Goal: Book appointment/travel/reservation

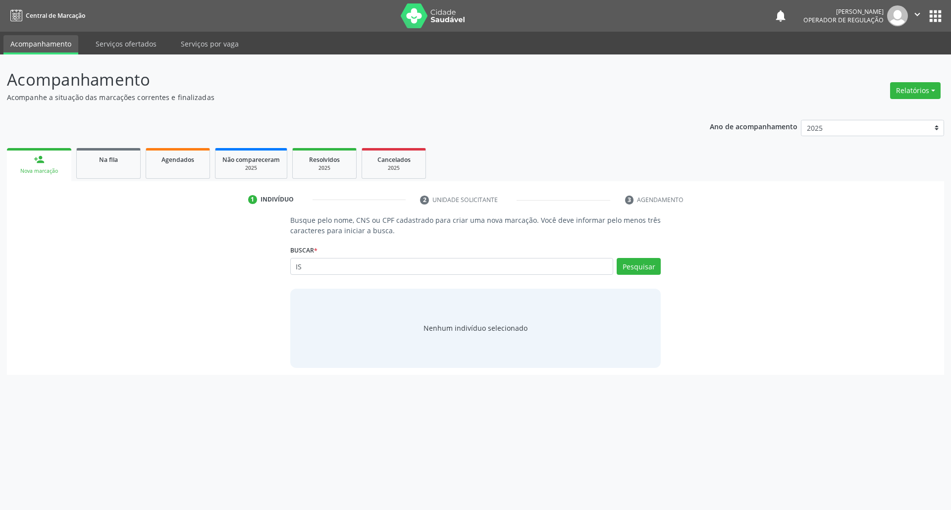
type input "I"
type input "[PERSON_NAME]"
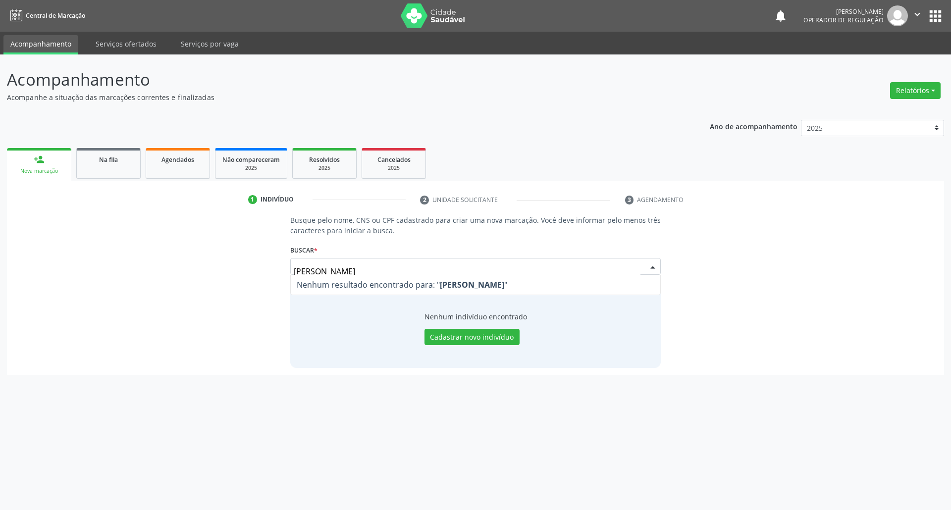
click at [518, 266] on input "[PERSON_NAME]" at bounding box center [467, 271] width 347 height 20
click at [480, 269] on input "[PERSON_NAME]" at bounding box center [467, 271] width 347 height 20
type input "07172493443"
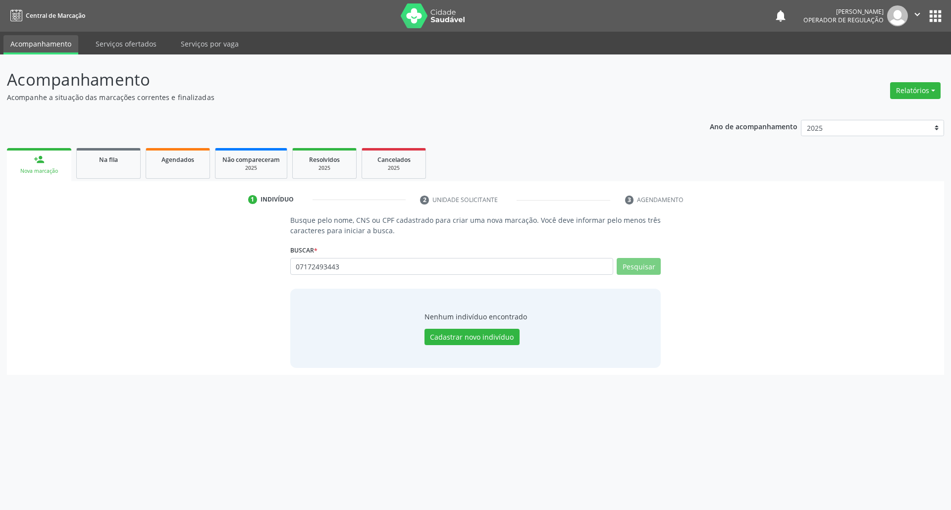
click at [309, 269] on input "07172493443" at bounding box center [451, 266] width 323 height 17
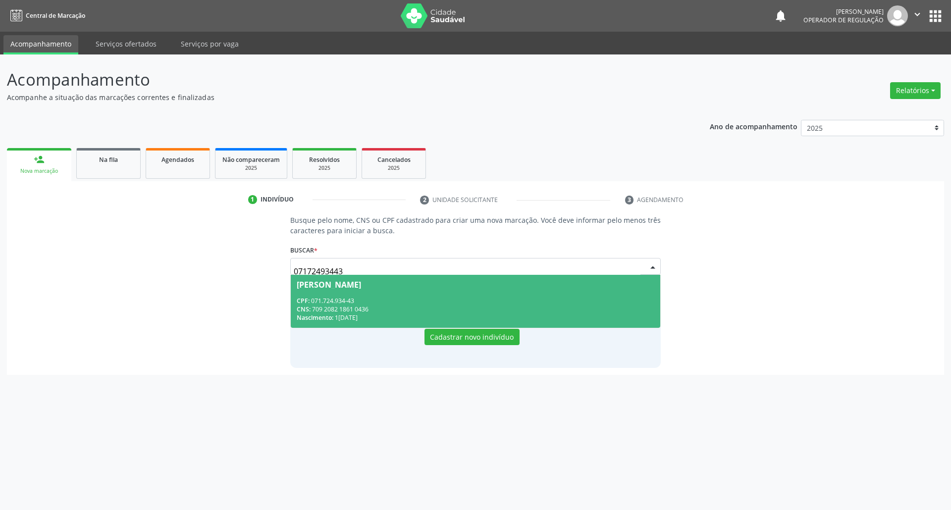
drag, startPoint x: 307, startPoint y: 271, endPoint x: 319, endPoint y: 271, distance: 12.4
click at [319, 271] on input "07172493443" at bounding box center [467, 271] width 347 height 20
click at [388, 266] on input "07172493443" at bounding box center [467, 271] width 347 height 20
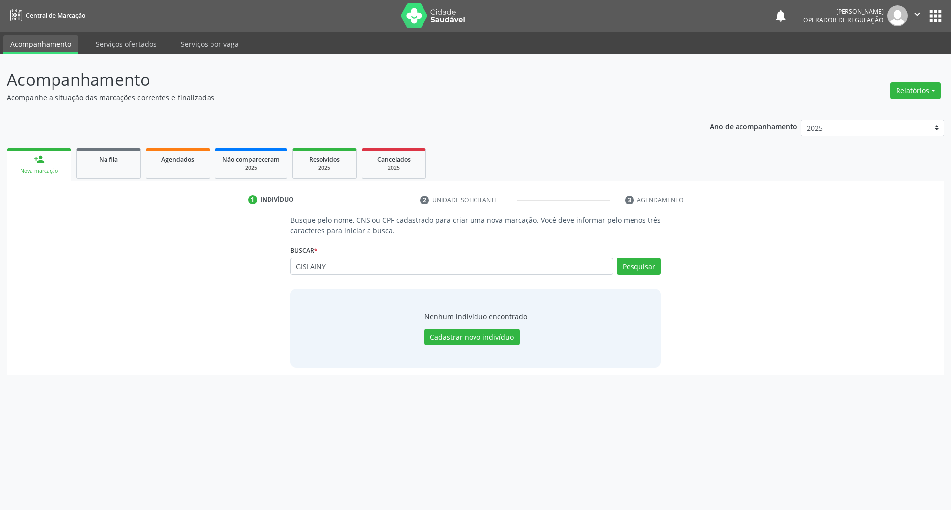
type input "GISLAINY"
drag, startPoint x: 931, startPoint y: 37, endPoint x: 931, endPoint y: 23, distance: 13.9
click at [931, 32] on ul "Acompanhamento Serviços ofertados Serviços por vaga" at bounding box center [475, 43] width 951 height 23
click at [323, 272] on input "[PERSON_NAME]" at bounding box center [451, 266] width 323 height 17
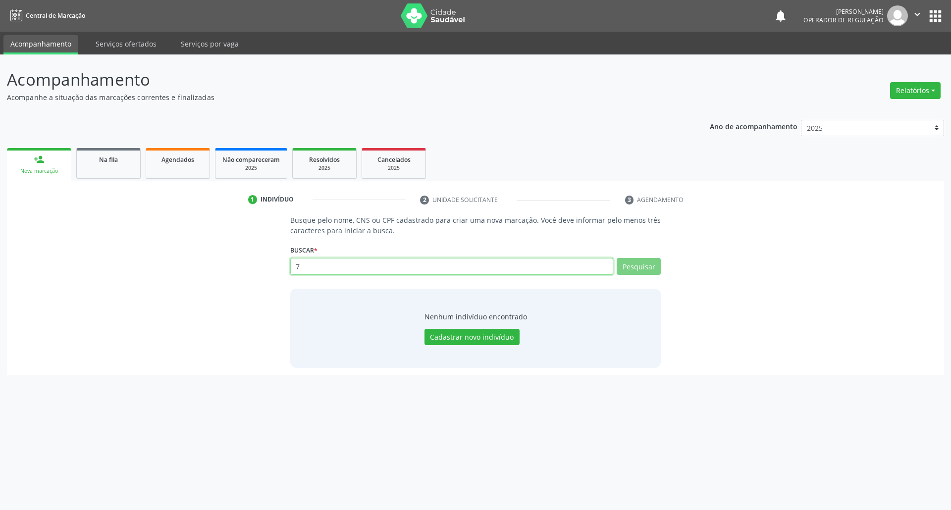
paste input "05 0054 8725 1253"
type input "705 0054 8725 1253"
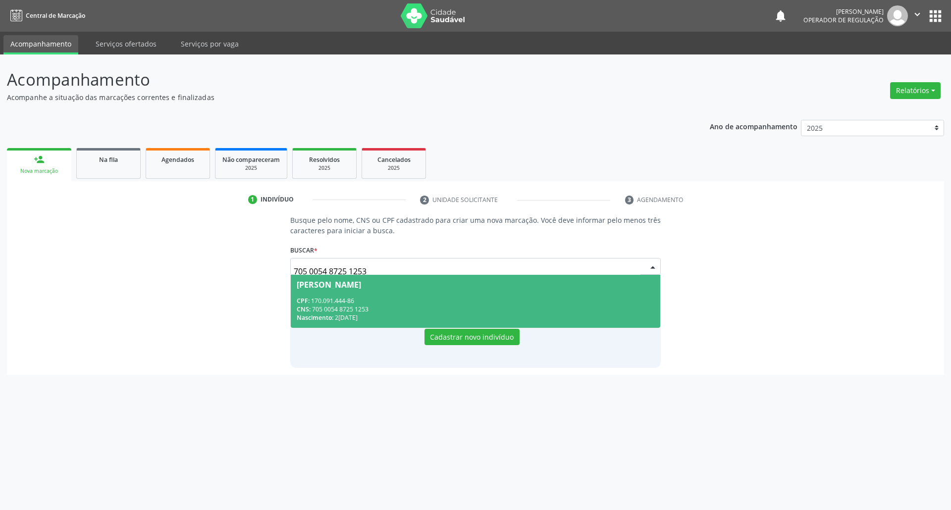
click at [467, 294] on span "[PERSON_NAME] CPF: 170.091.444-86 CNS: 705 0054 8725 1253 Nascimento: [DATE]" at bounding box center [476, 301] width 370 height 53
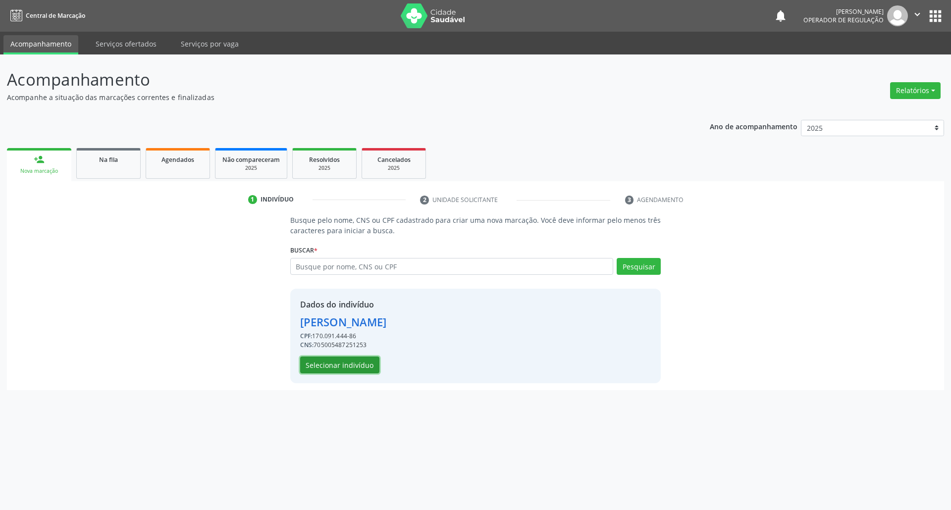
click at [352, 360] on button "Selecionar indivíduo" at bounding box center [339, 365] width 79 height 17
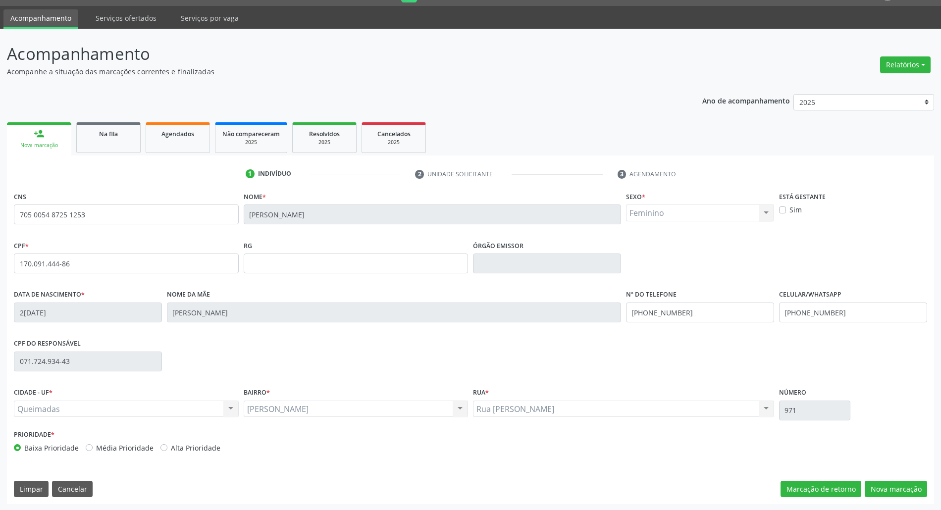
scroll to position [27, 0]
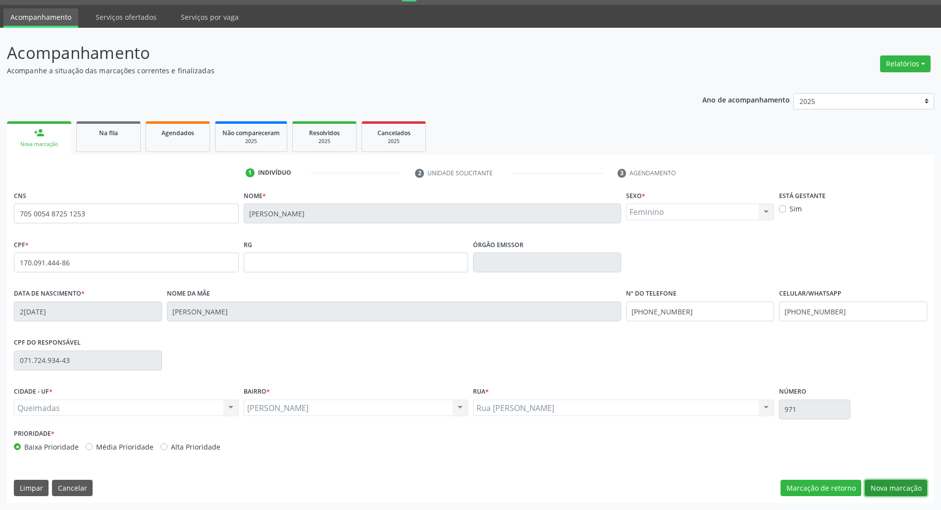
click at [918, 487] on button "Nova marcação" at bounding box center [896, 488] width 62 height 17
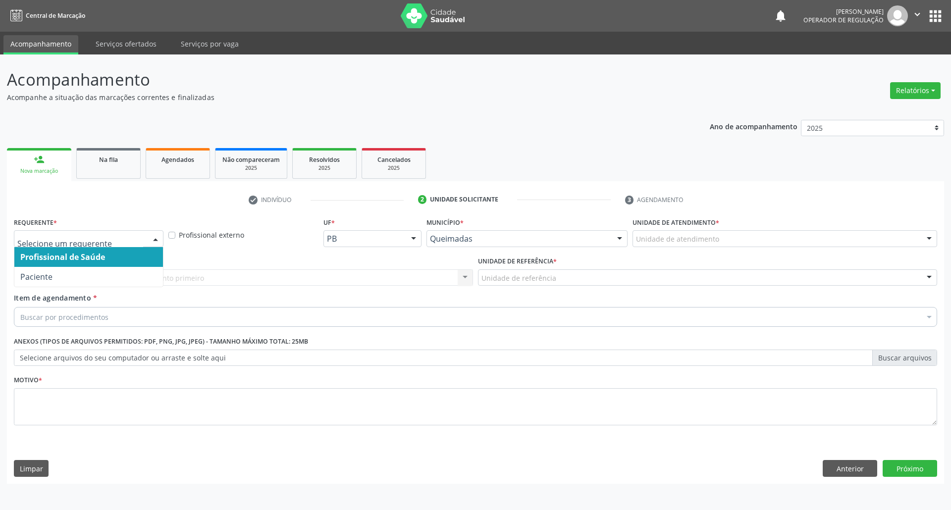
drag, startPoint x: 159, startPoint y: 245, endPoint x: 141, endPoint y: 265, distance: 27.7
click at [159, 245] on div at bounding box center [155, 239] width 15 height 17
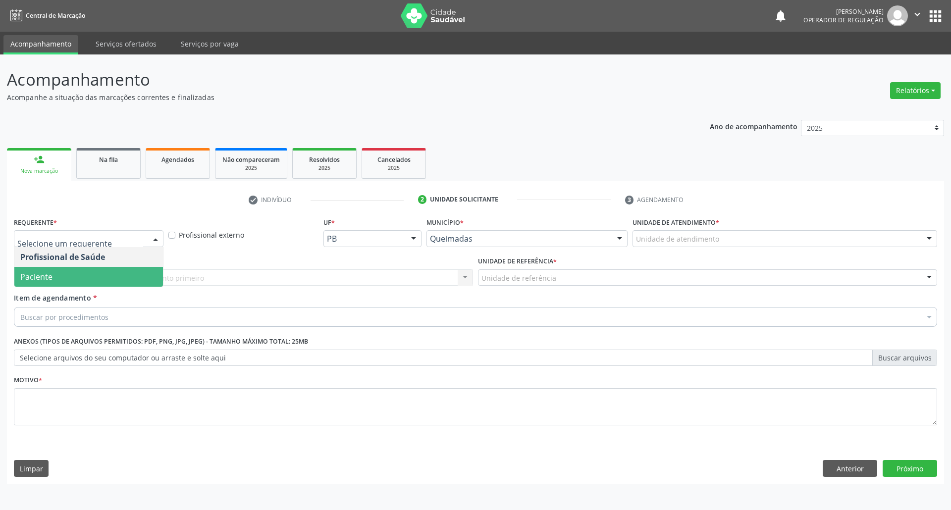
click at [138, 270] on span "Paciente" at bounding box center [88, 277] width 149 height 20
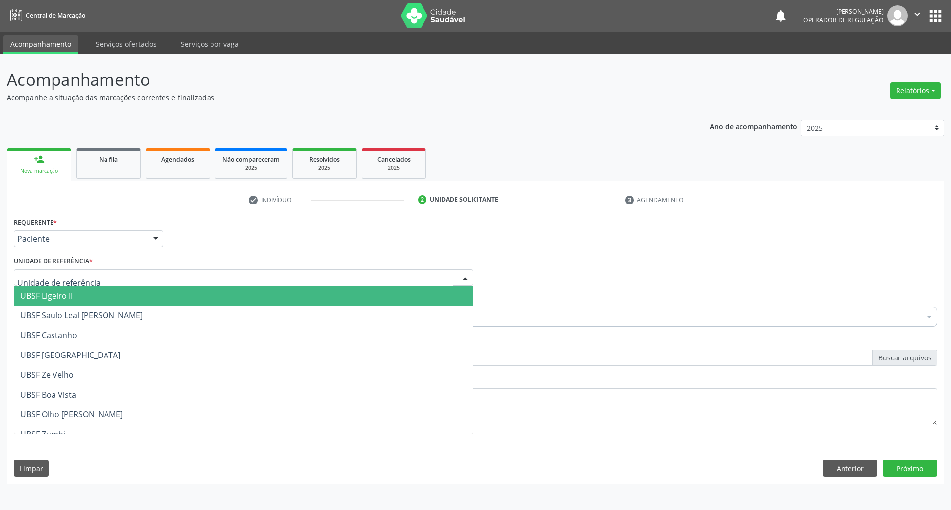
click at [146, 269] on div at bounding box center [243, 277] width 459 height 17
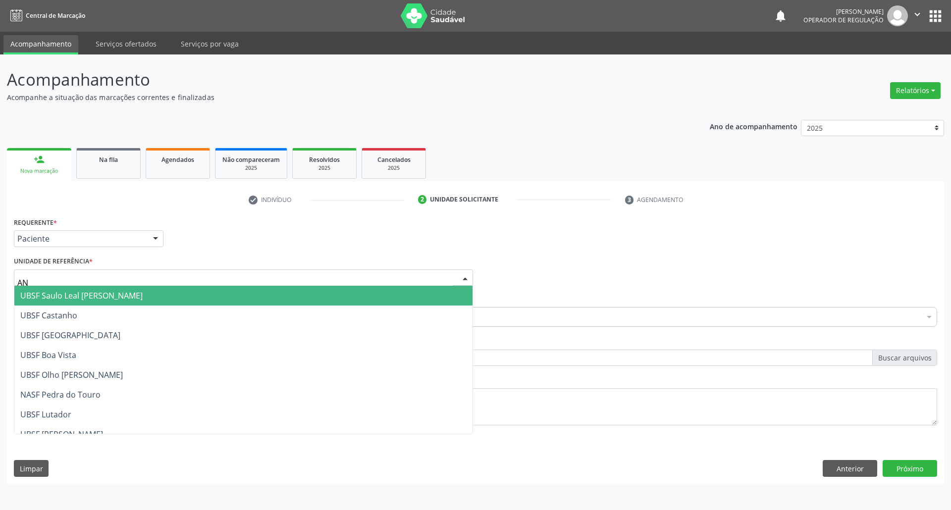
type input "ANI"
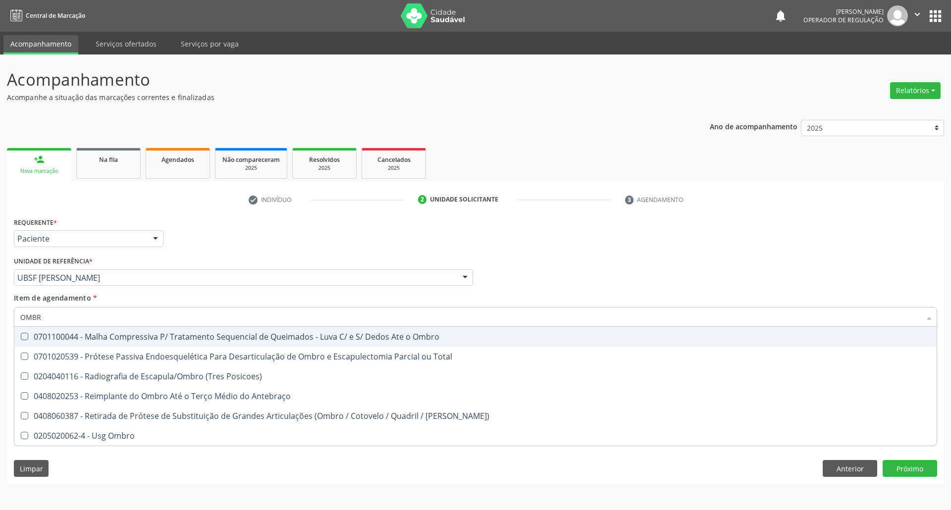
type input "OMBRO"
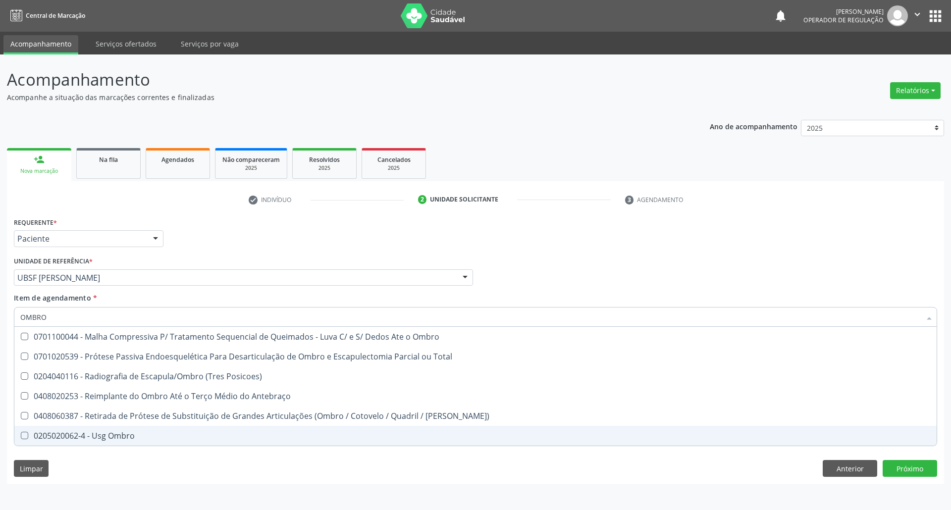
click at [110, 428] on span "0205020062-4 - Usg Ombro" at bounding box center [475, 436] width 922 height 20
checkbox Ombro "true"
click at [117, 459] on div "Requerente * Paciente Profissional de Saúde Paciente Nenhum resultado encontrad…" at bounding box center [475, 349] width 937 height 269
checkbox Total "true"
checkbox Ombro "false"
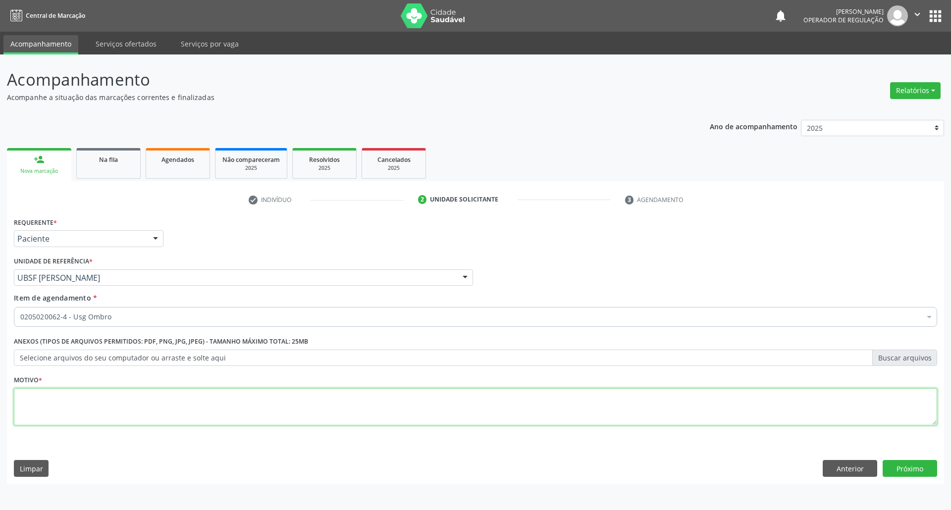
click at [112, 400] on textarea at bounding box center [475, 407] width 923 height 38
type textarea "OMBRO D"
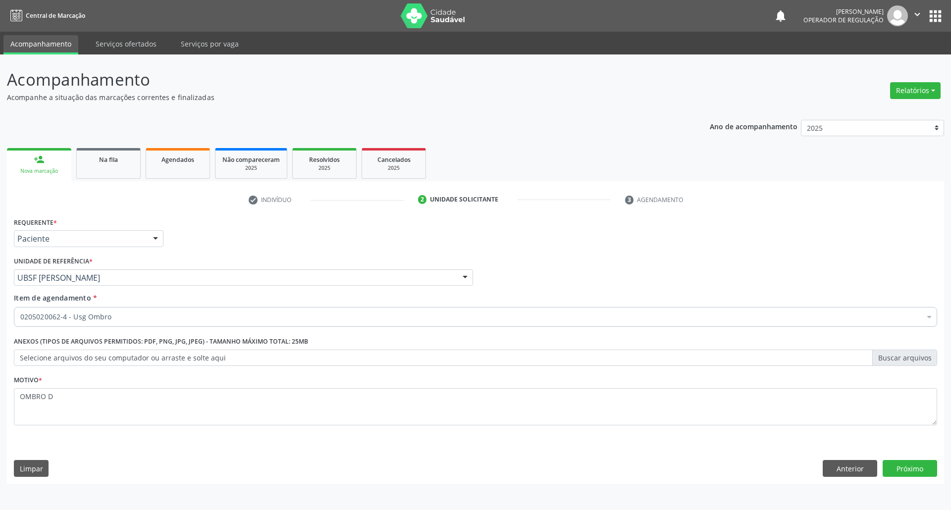
click at [933, 456] on div "Requerente * Paciente Profissional de Saúde Paciente Nenhum resultado encontrad…" at bounding box center [475, 349] width 937 height 269
click at [924, 470] on button "Próximo" at bounding box center [909, 468] width 54 height 17
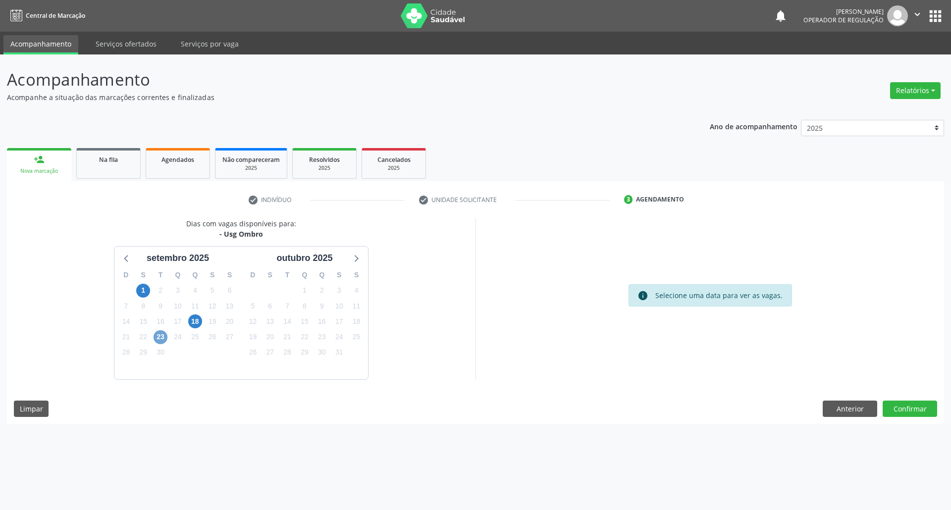
click at [161, 334] on span "23" at bounding box center [161, 337] width 14 height 14
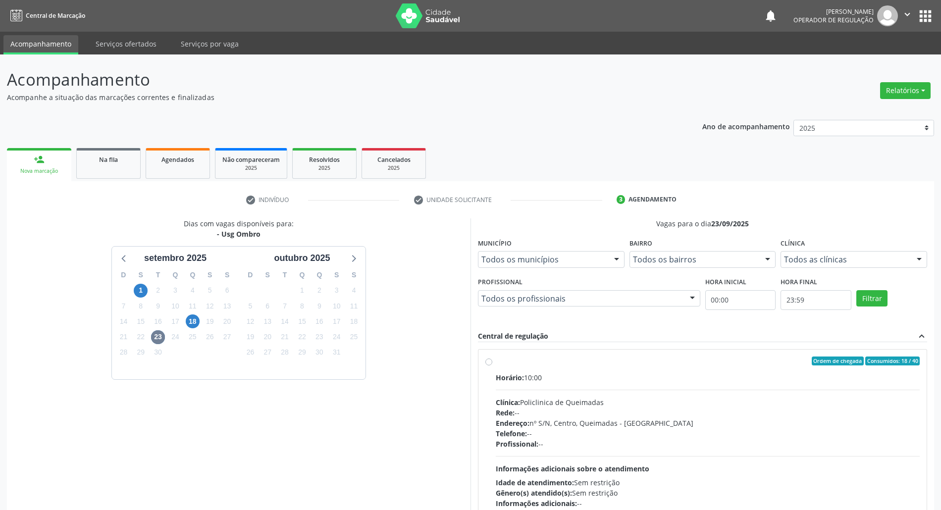
drag, startPoint x: 864, startPoint y: 401, endPoint x: 480, endPoint y: 310, distance: 394.4
click at [864, 401] on div "Clínica: Policlinica de Queimadas" at bounding box center [708, 402] width 424 height 10
click at [492, 365] on input "Ordem de chegada Consumidos: 18 / 40 Horário: 10:00 Clínica: Policlinica de Que…" at bounding box center [488, 361] width 7 height 9
radio input "true"
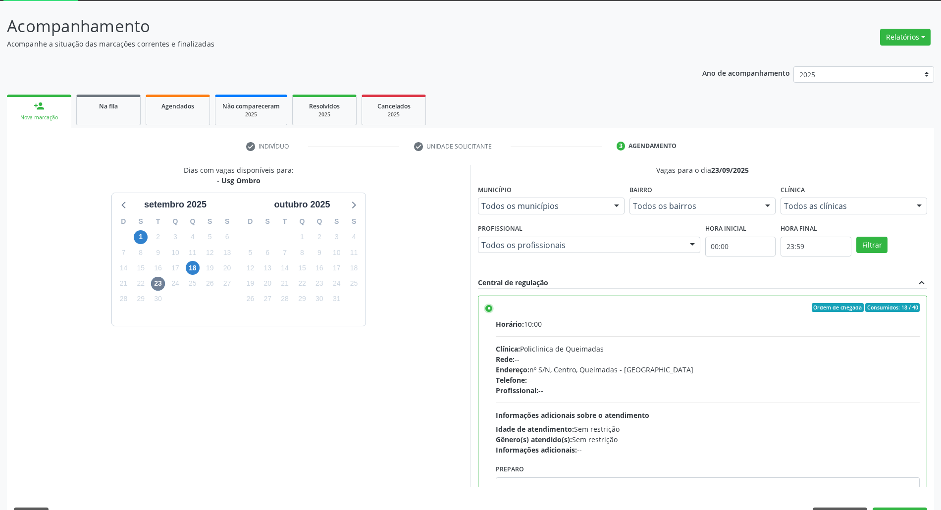
scroll to position [82, 0]
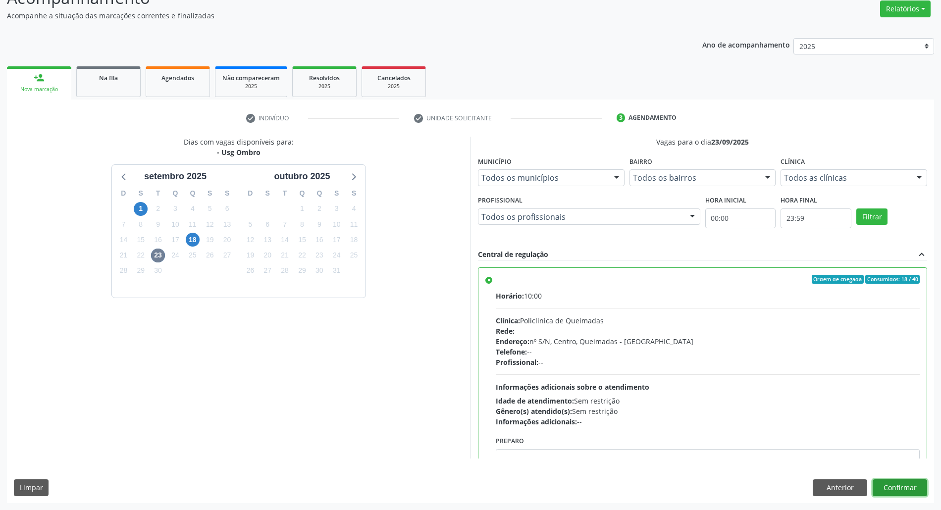
click at [894, 490] on button "Confirmar" at bounding box center [900, 487] width 54 height 17
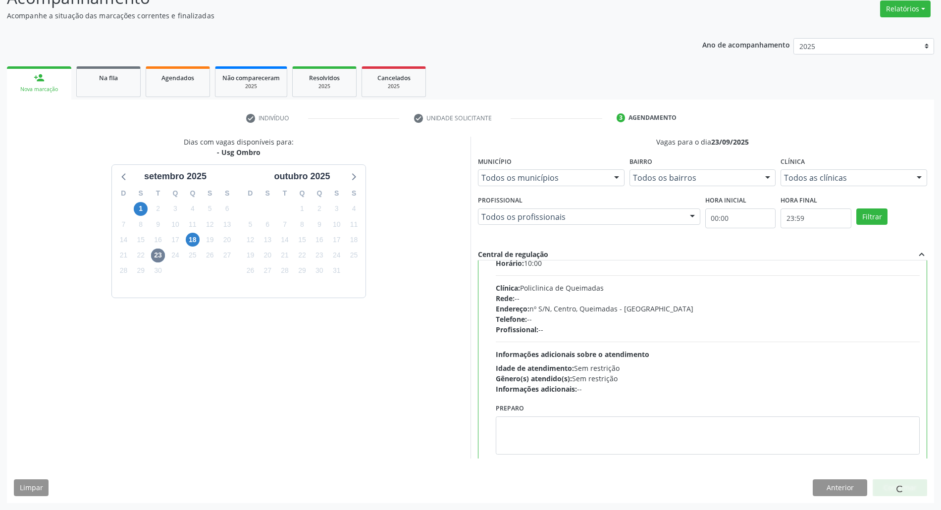
scroll to position [50, 0]
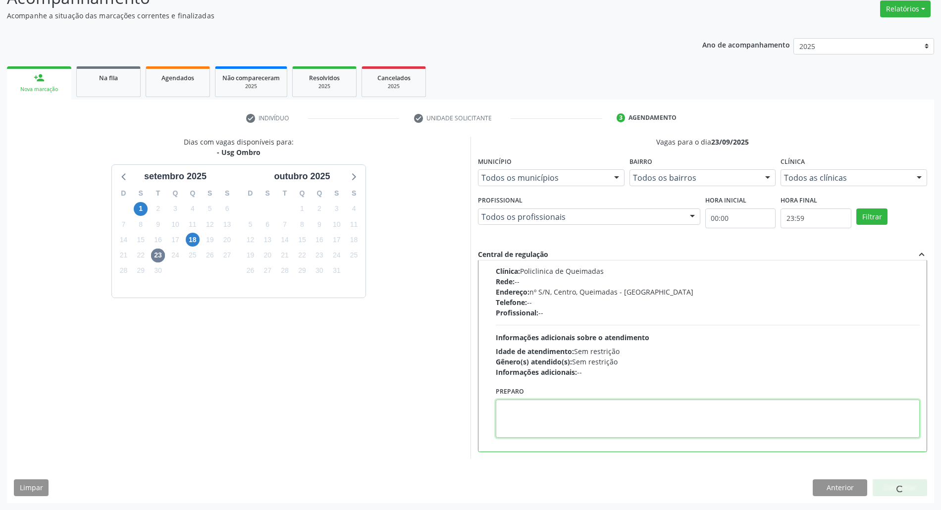
click at [649, 428] on textarea at bounding box center [708, 419] width 424 height 38
paste textarea "05 0054 8725 1253"
type textarea "05 0054 8725 1253"
click at [216, 339] on div "Dias com vagas disponíveis para: - Usg Ombro [DATE] D S T Q Q S S 31 1 2 3 4 5 …" at bounding box center [238, 298] width 463 height 322
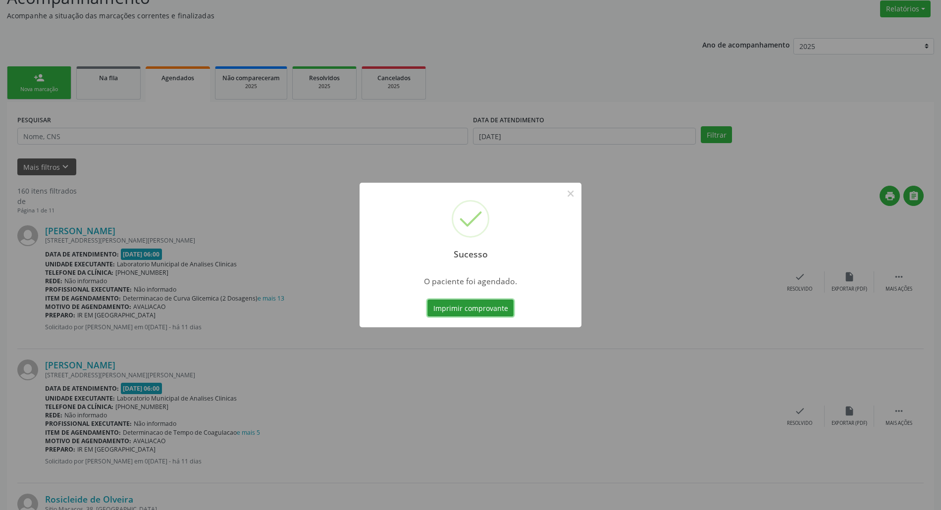
scroll to position [0, 0]
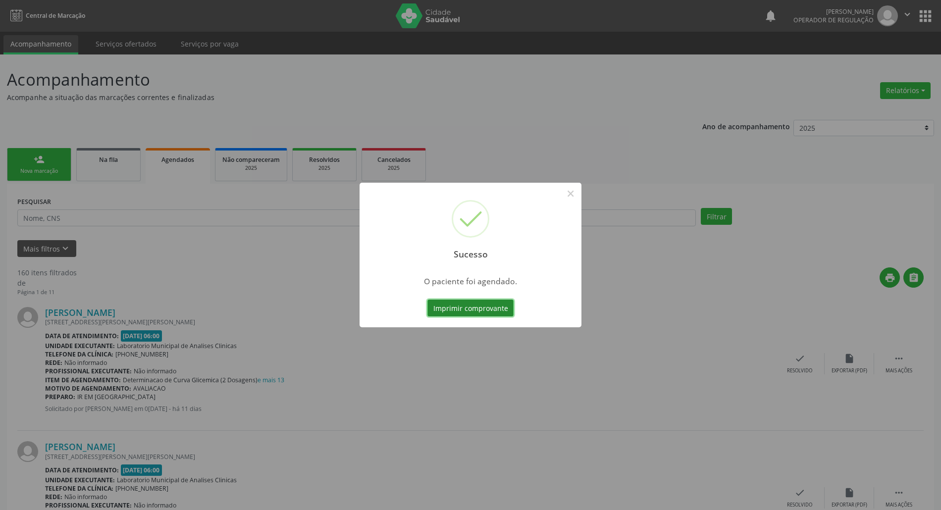
click at [491, 314] on button "Imprimir comprovante" at bounding box center [470, 308] width 86 height 17
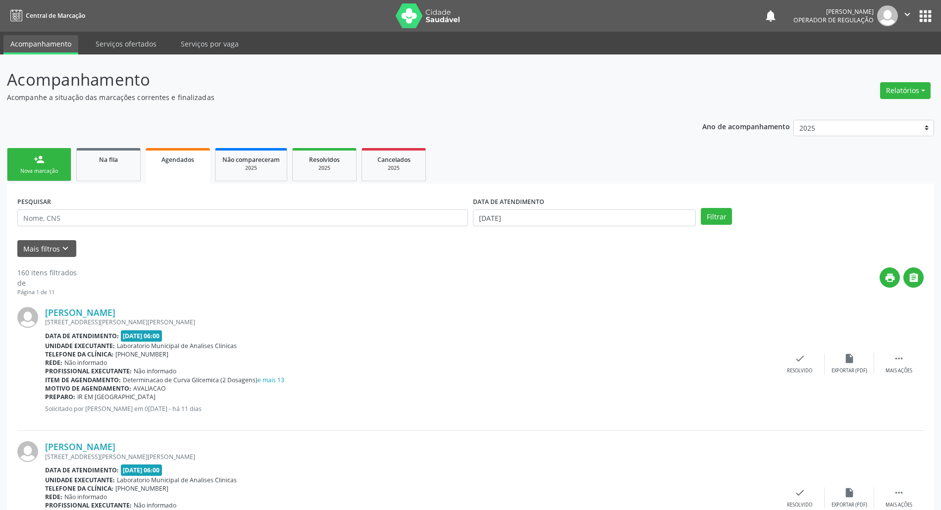
click at [54, 161] on link "person_add Nova marcação" at bounding box center [39, 164] width 64 height 33
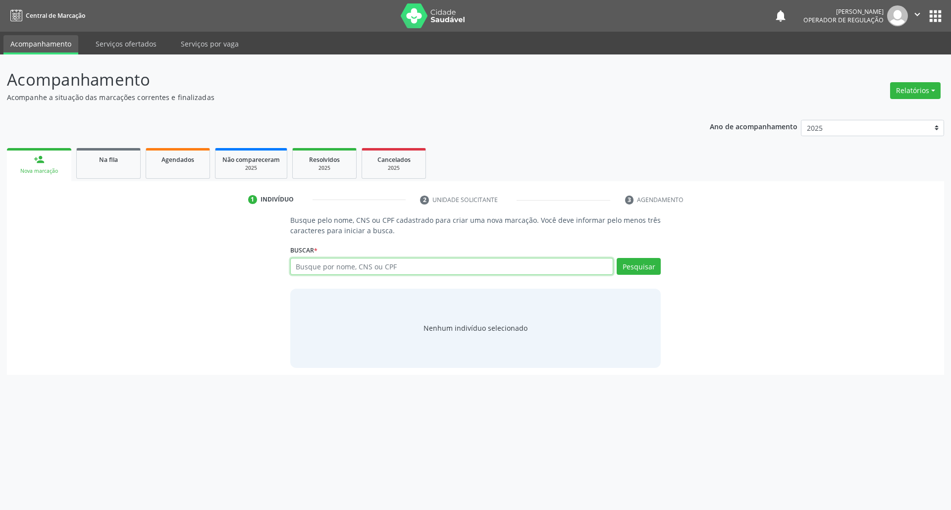
click at [327, 270] on input "text" at bounding box center [451, 266] width 323 height 17
click at [359, 264] on input "703203" at bounding box center [451, 266] width 323 height 17
type input "703203639576796"
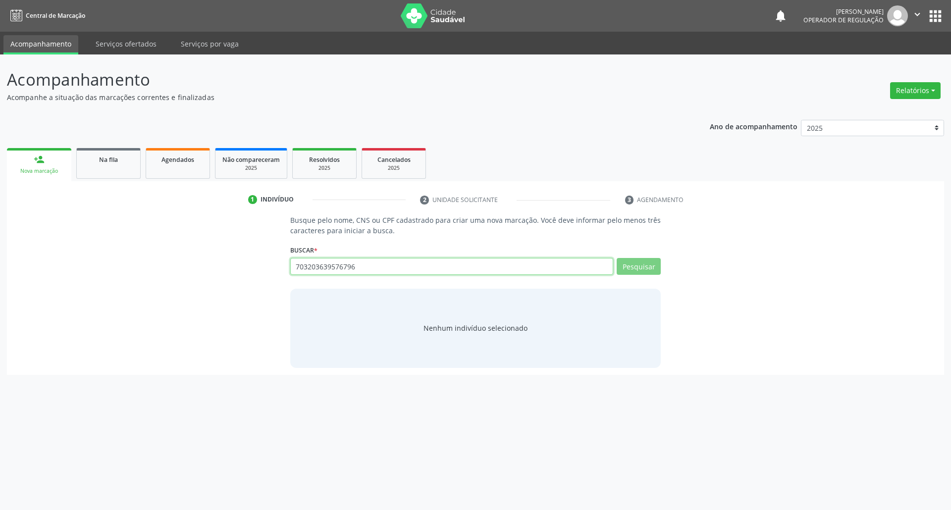
click at [416, 258] on input "703203639576796" at bounding box center [451, 266] width 323 height 17
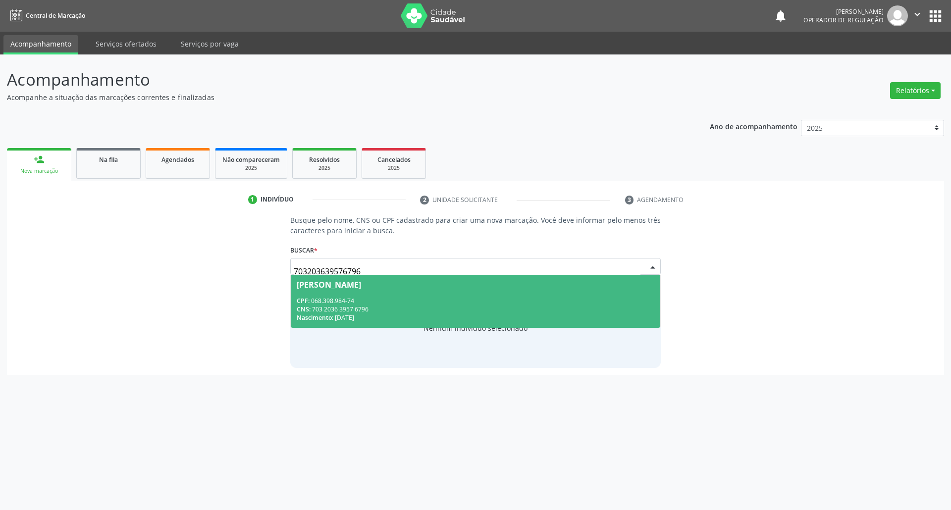
click at [638, 268] on input "703203639576796" at bounding box center [467, 271] width 347 height 20
click at [543, 304] on div "CPF: 068.398.984-74" at bounding box center [476, 301] width 358 height 8
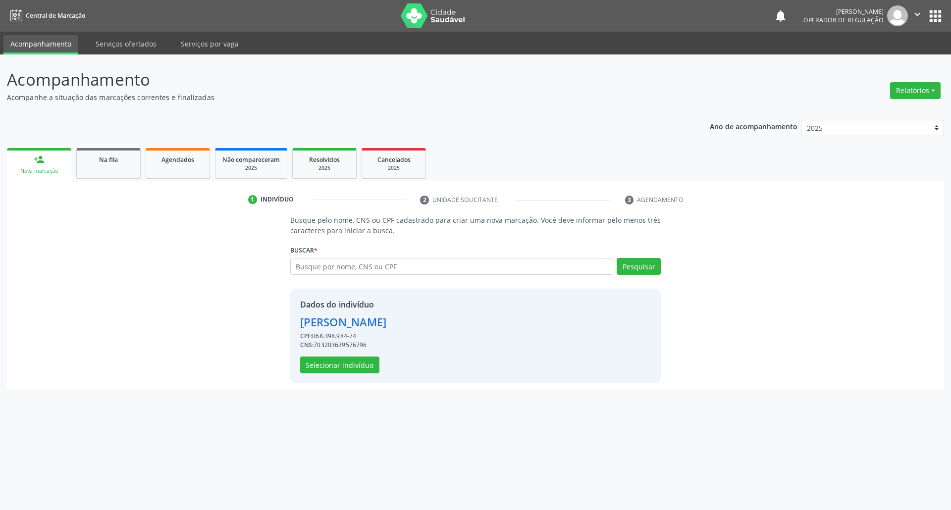
click at [360, 355] on div "Dados do indivíduo [PERSON_NAME] CPF: 068.398.984-74 CNS: 703203639576796 Selec…" at bounding box center [343, 336] width 87 height 75
click at [358, 362] on button "Selecionar indivíduo" at bounding box center [339, 365] width 79 height 17
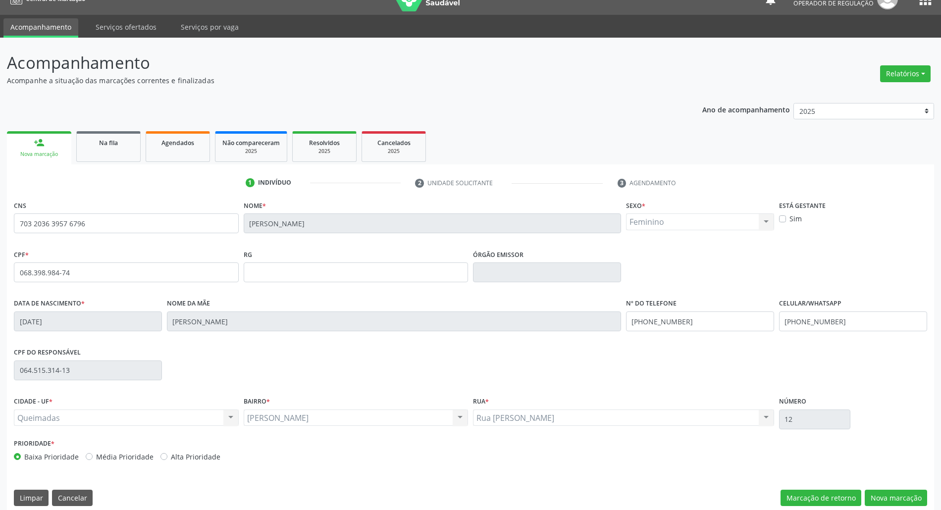
scroll to position [27, 0]
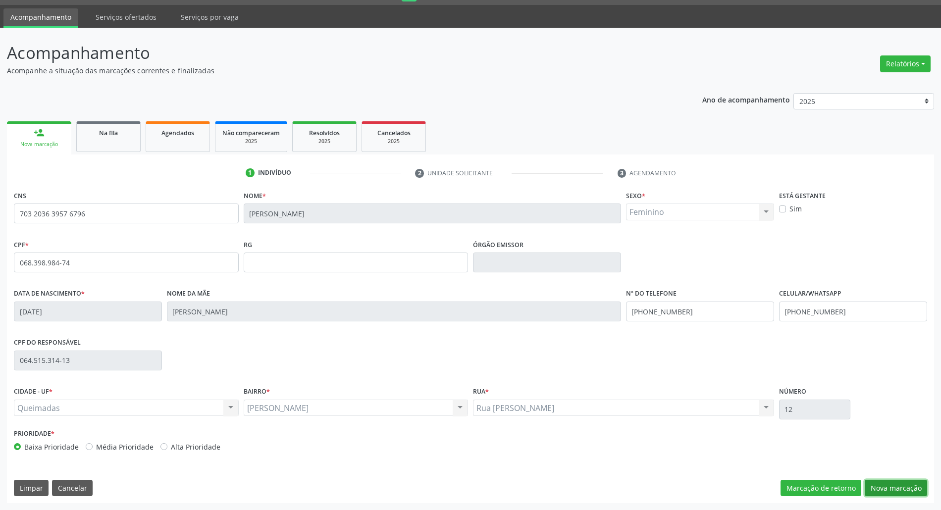
click at [888, 489] on button "Nova marcação" at bounding box center [896, 488] width 62 height 17
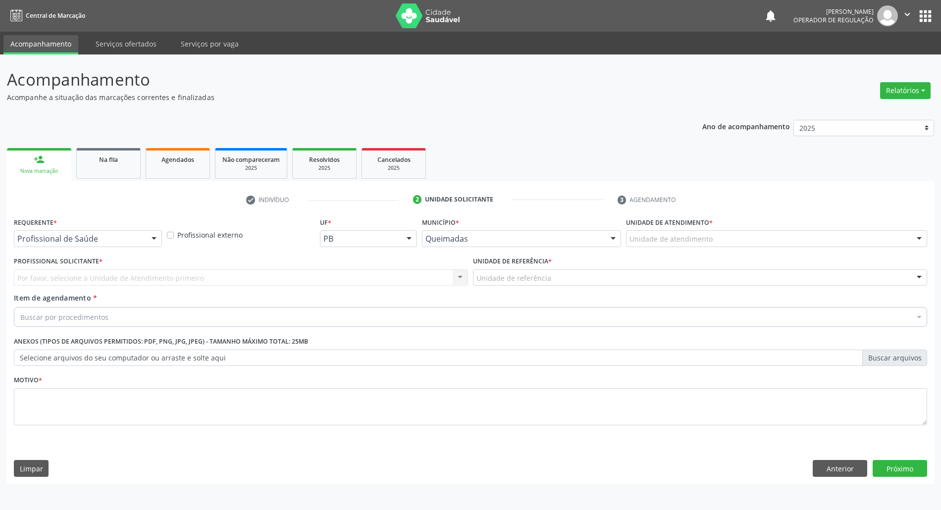
scroll to position [0, 0]
drag, startPoint x: 67, startPoint y: 244, endPoint x: 61, endPoint y: 261, distance: 18.3
click at [67, 245] on div "Profissional de Saúde" at bounding box center [89, 238] width 150 height 17
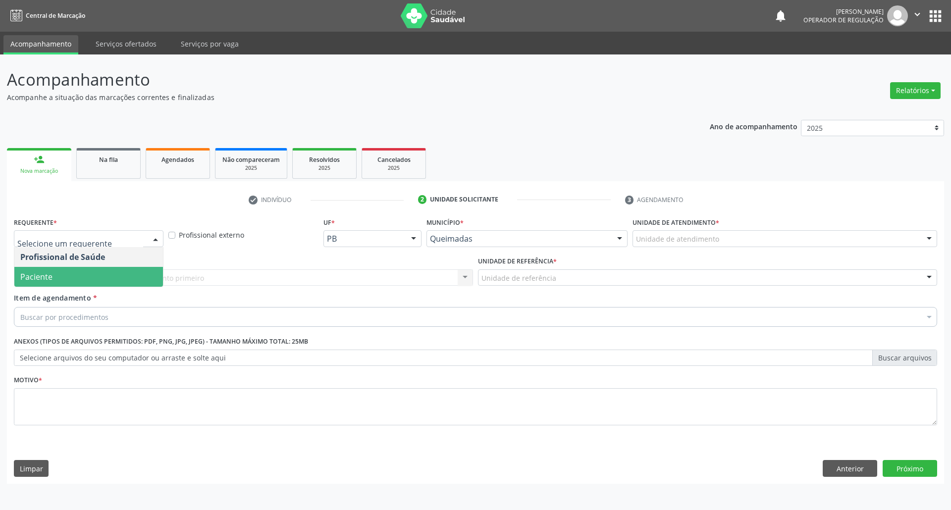
click at [58, 280] on span "Paciente" at bounding box center [88, 277] width 149 height 20
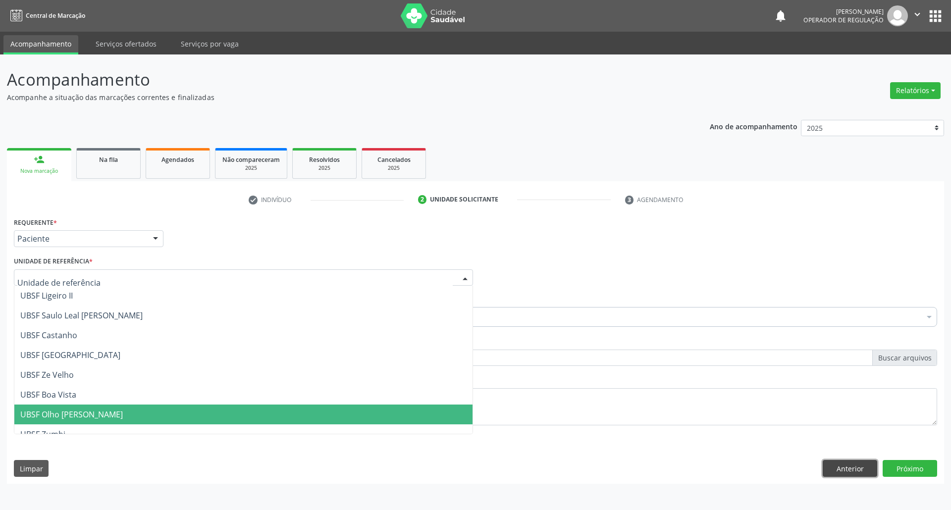
click at [838, 464] on button "Anterior" at bounding box center [850, 468] width 54 height 17
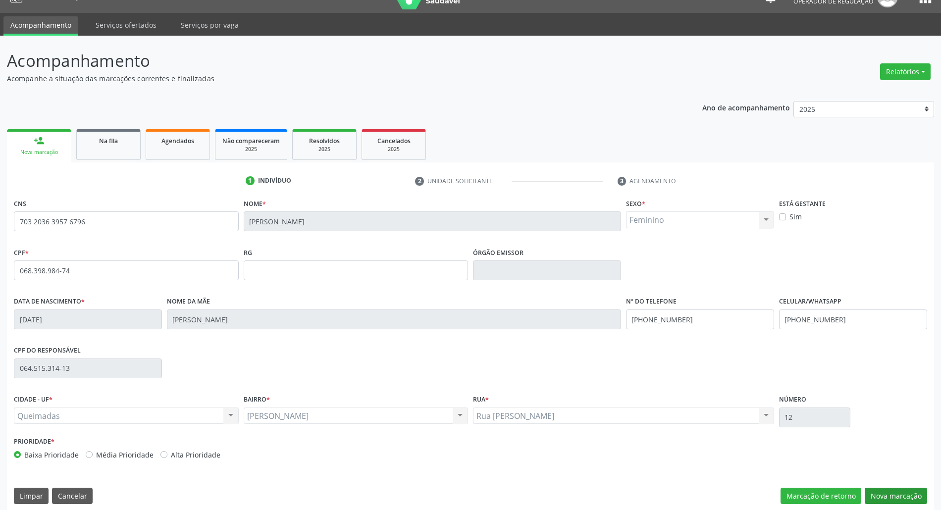
scroll to position [27, 0]
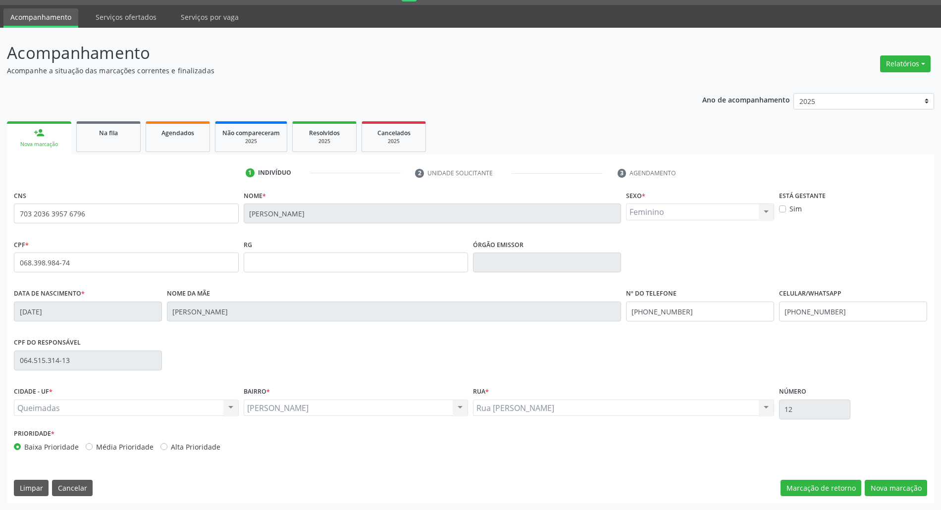
click at [888, 503] on div "CNS 703 2036 3957 6796 Nome * [PERSON_NAME] * Feminino Masculino Feminino Nenhu…" at bounding box center [470, 345] width 927 height 315
drag, startPoint x: 884, startPoint y: 489, endPoint x: 506, endPoint y: 399, distance: 388.4
click at [880, 489] on button "Nova marcação" at bounding box center [896, 488] width 62 height 17
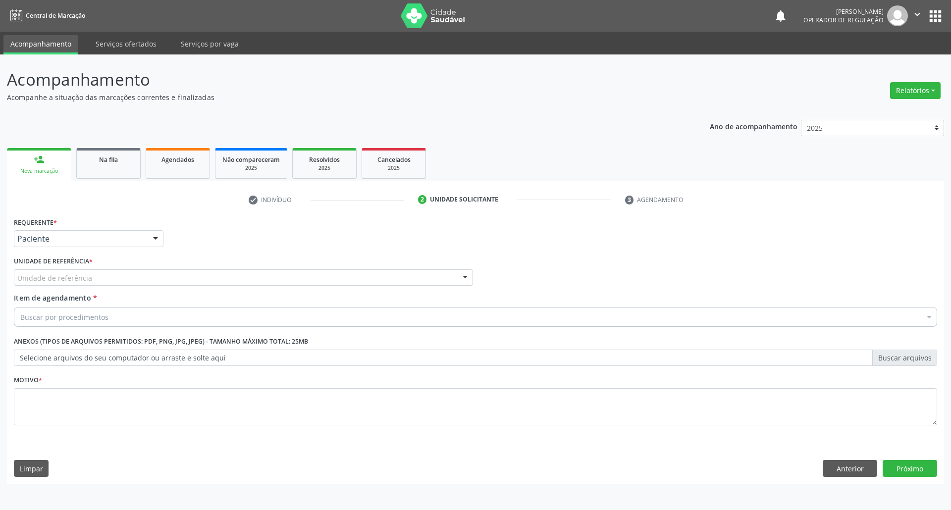
click at [39, 268] on label "Unidade de referência *" at bounding box center [53, 261] width 79 height 15
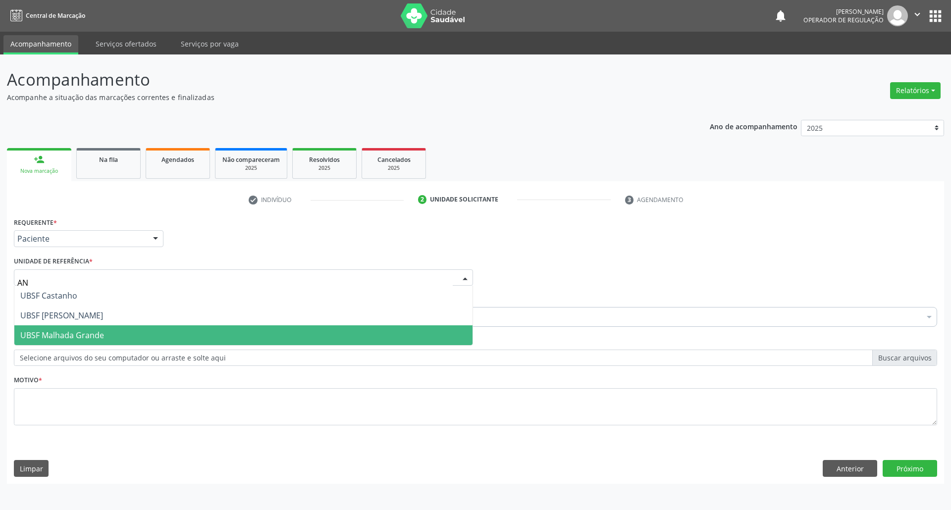
type input "ANI"
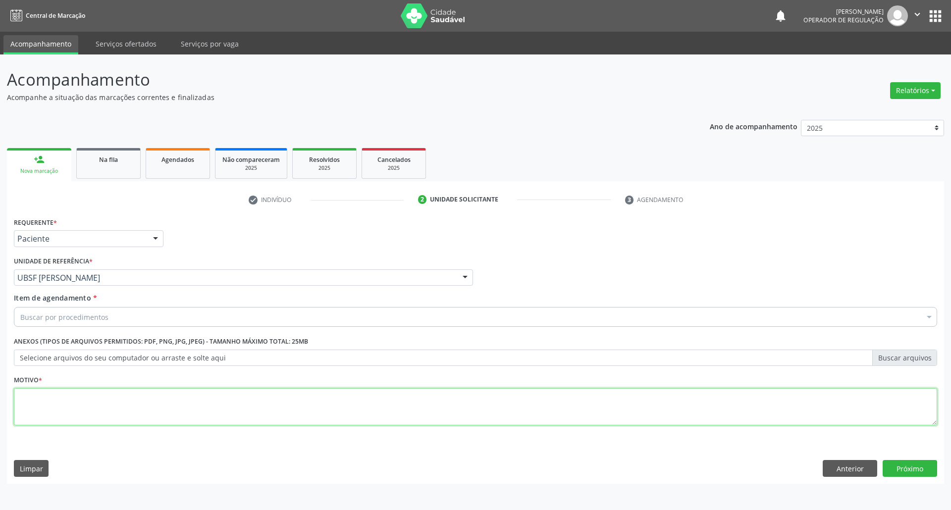
click at [107, 416] on textarea at bounding box center [475, 407] width 923 height 38
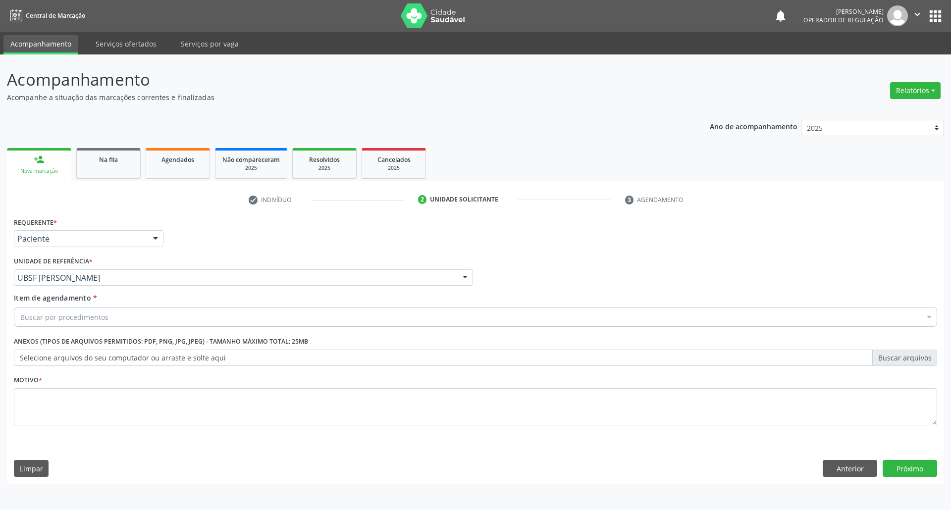
click at [865, 478] on div "Requerente * Paciente Profissional de Saúde Paciente Nenhum resultado encontrad…" at bounding box center [475, 349] width 937 height 269
click at [851, 466] on button "Anterior" at bounding box center [850, 468] width 54 height 17
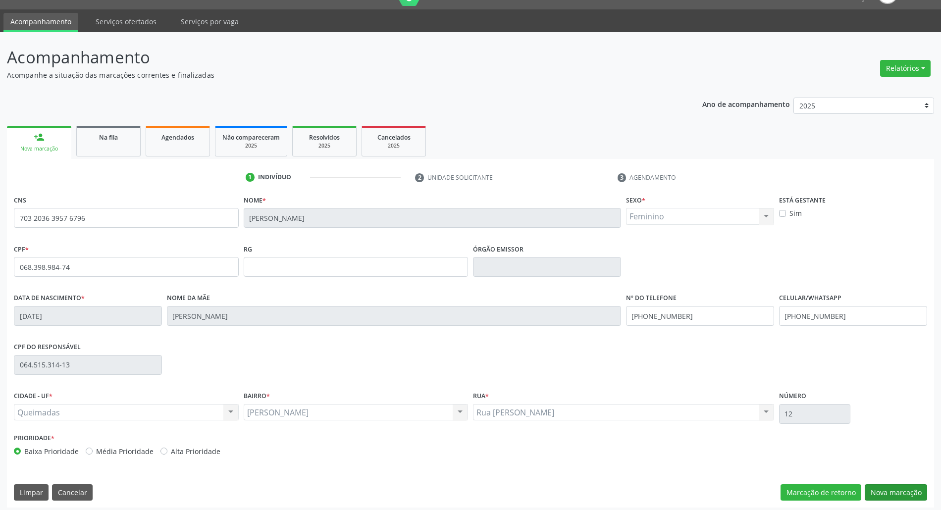
scroll to position [27, 0]
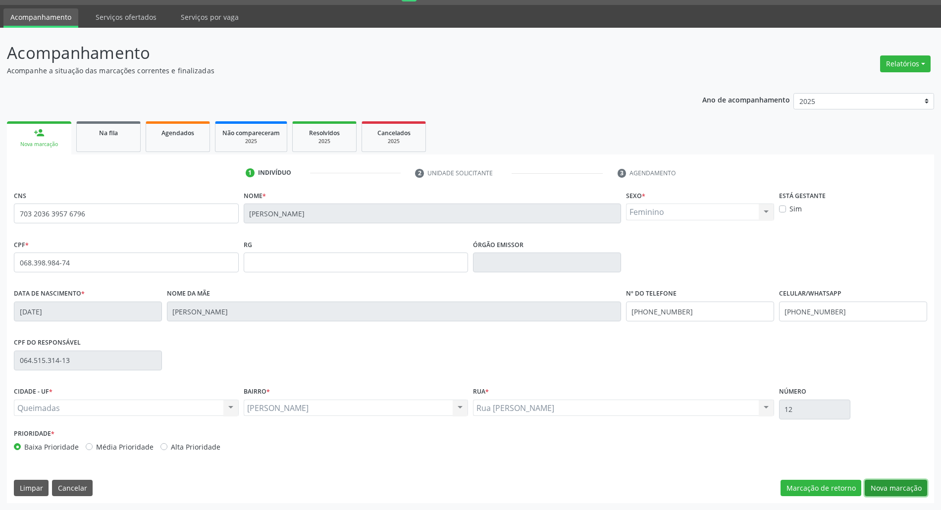
click at [908, 488] on button "Nova marcação" at bounding box center [896, 488] width 62 height 17
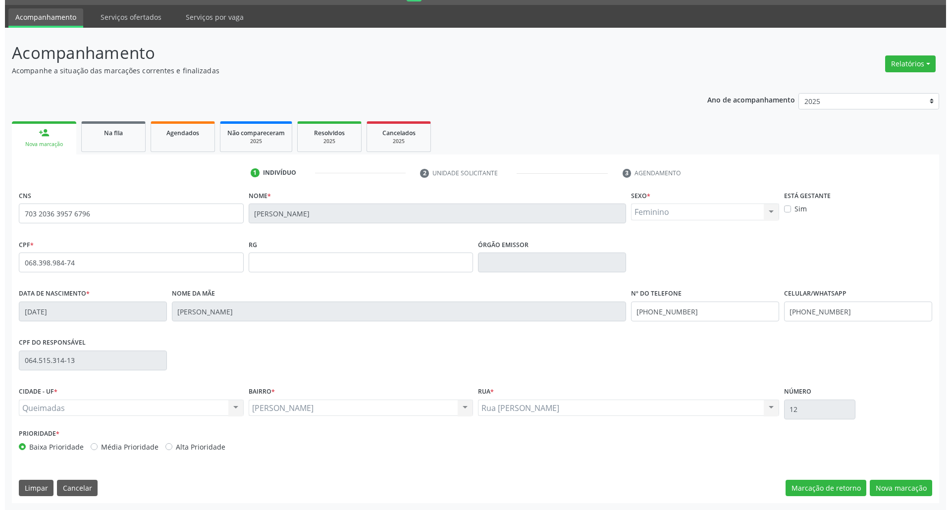
scroll to position [0, 0]
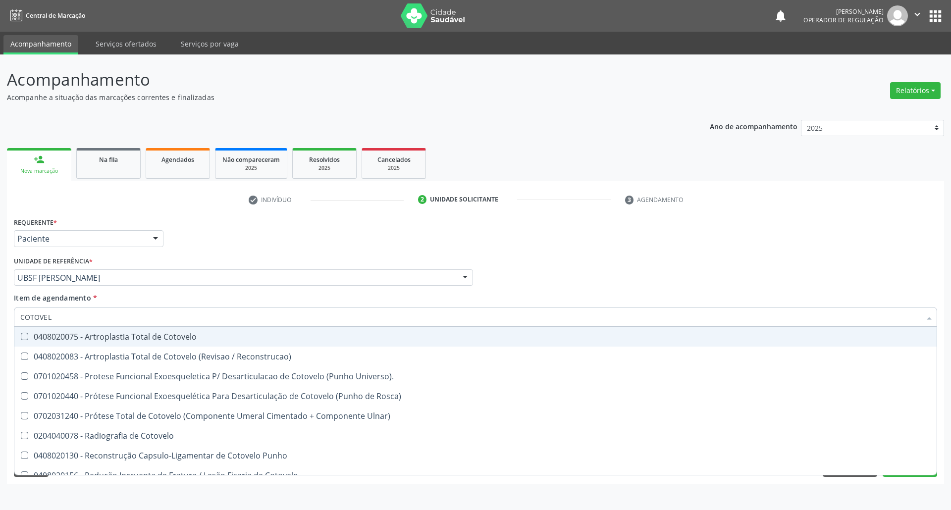
type input "COTOVELO"
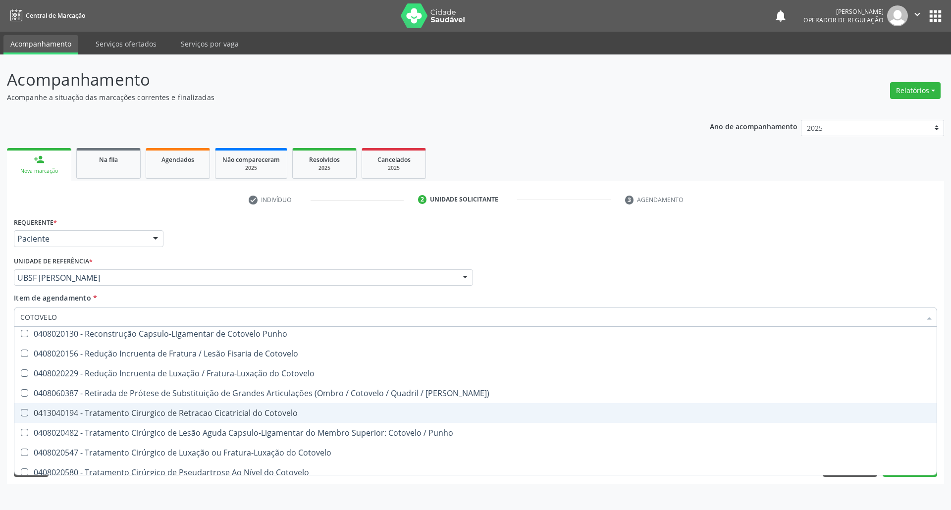
scroll to position [149, 0]
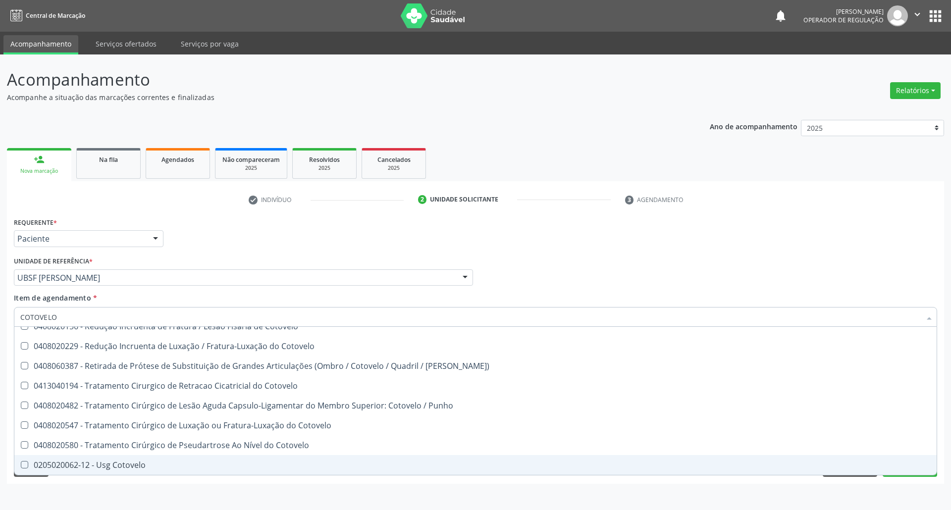
click at [159, 468] on div "0205020062-12 - Usg Cotovelo" at bounding box center [475, 465] width 910 height 8
checkbox Cotovelo "true"
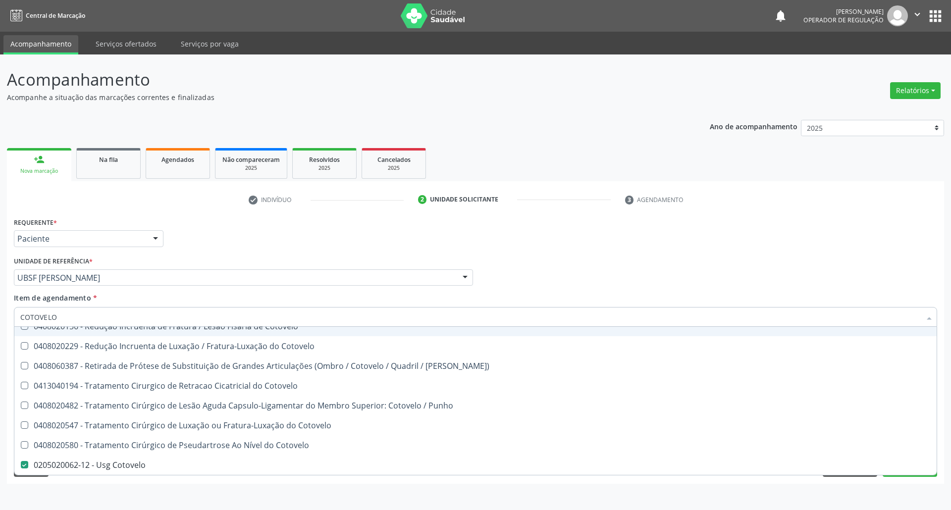
drag, startPoint x: 450, startPoint y: 230, endPoint x: 331, endPoint y: 396, distance: 204.5
click at [450, 230] on div "Requerente * Paciente Profissional de Saúde Paciente Nenhum resultado encontrad…" at bounding box center [475, 234] width 928 height 39
checkbox Reconstrucao\) "true"
checkbox Cotovelo "false"
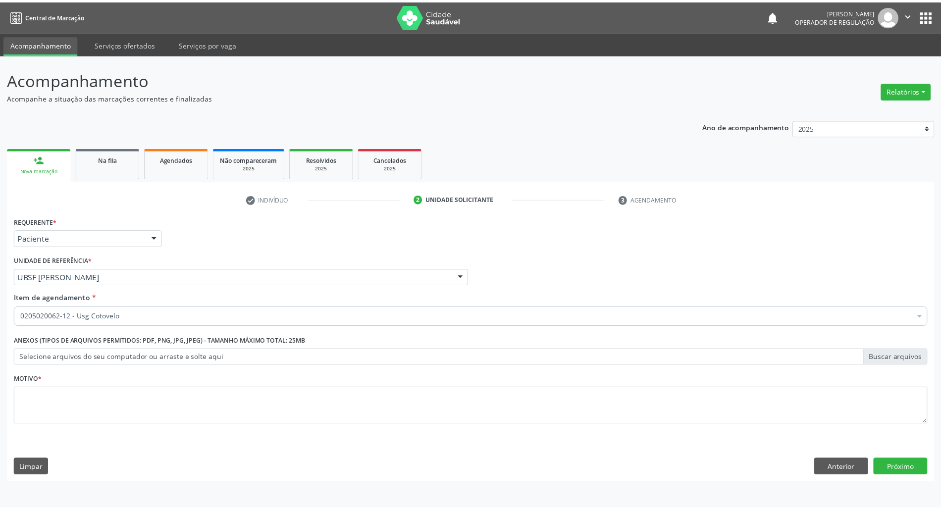
scroll to position [0, 0]
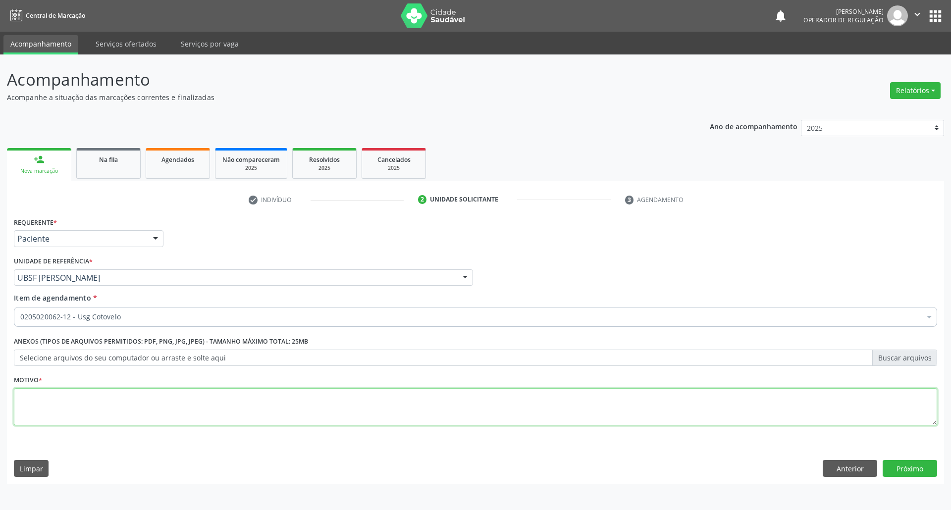
click at [328, 395] on textarea at bounding box center [475, 407] width 923 height 38
type textarea "DOR"
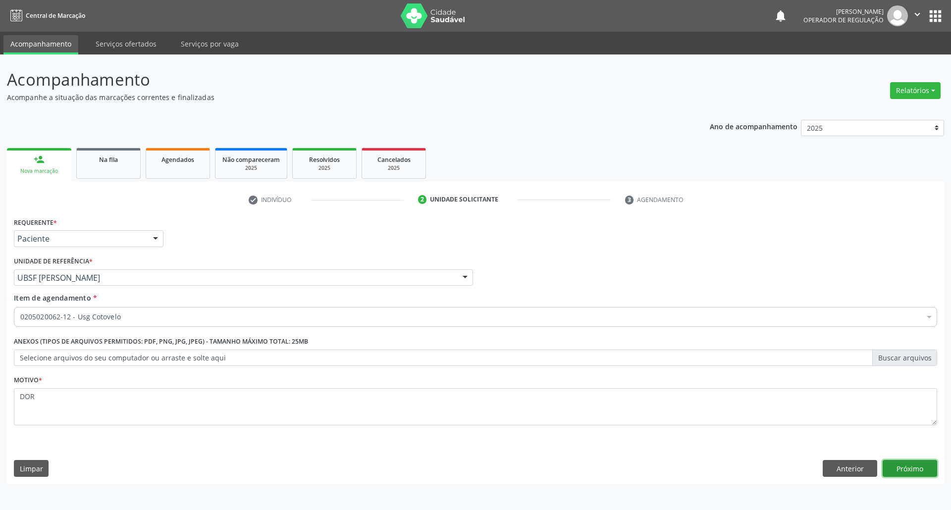
click at [920, 462] on button "Próximo" at bounding box center [909, 468] width 54 height 17
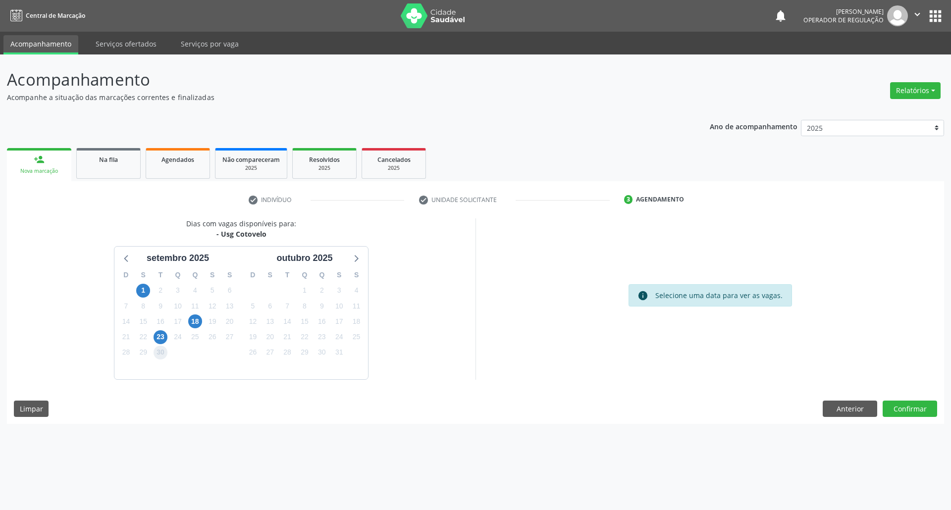
click at [160, 349] on span "30" at bounding box center [161, 353] width 14 height 14
click at [161, 341] on span "23" at bounding box center [161, 337] width 14 height 14
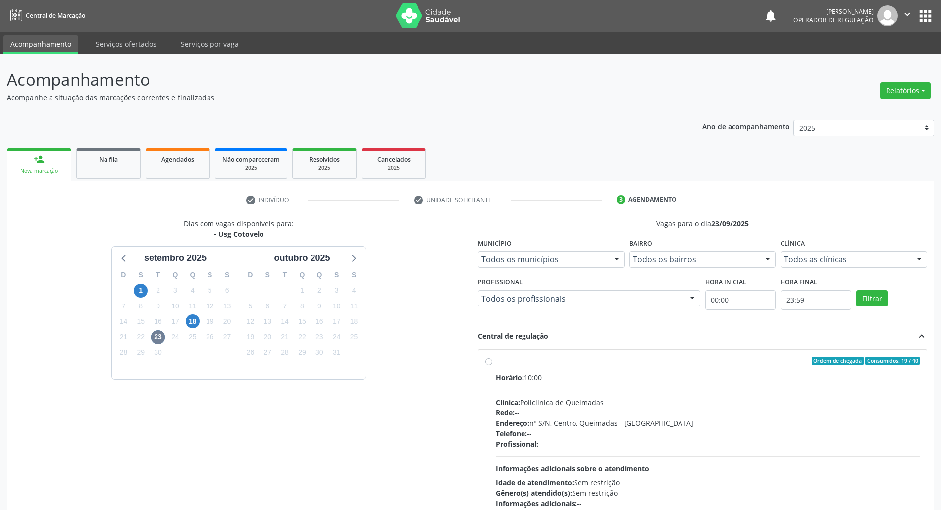
drag, startPoint x: 704, startPoint y: 403, endPoint x: 394, endPoint y: 399, distance: 310.0
click at [701, 403] on div "Clínica: Policlinica de Queimadas" at bounding box center [708, 402] width 424 height 10
click at [492, 365] on input "Ordem de chegada Consumidos: 19 / 40 Horário: 10:00 Clínica: Policlinica de Que…" at bounding box center [488, 361] width 7 height 9
radio input "true"
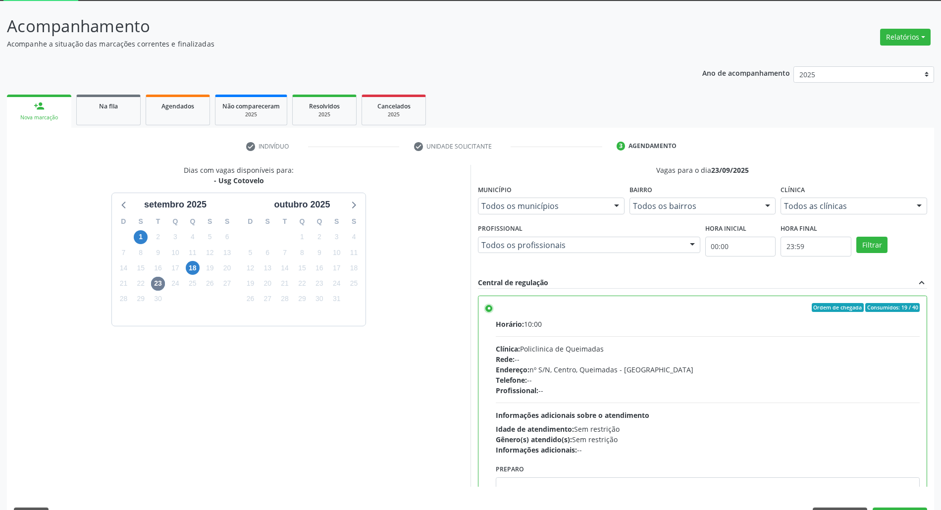
scroll to position [82, 0]
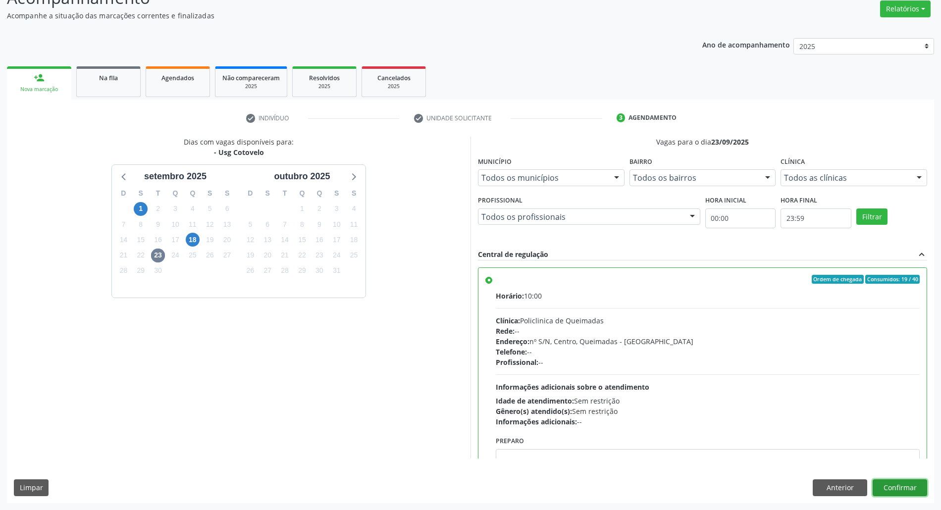
click at [904, 485] on button "Confirmar" at bounding box center [900, 487] width 54 height 17
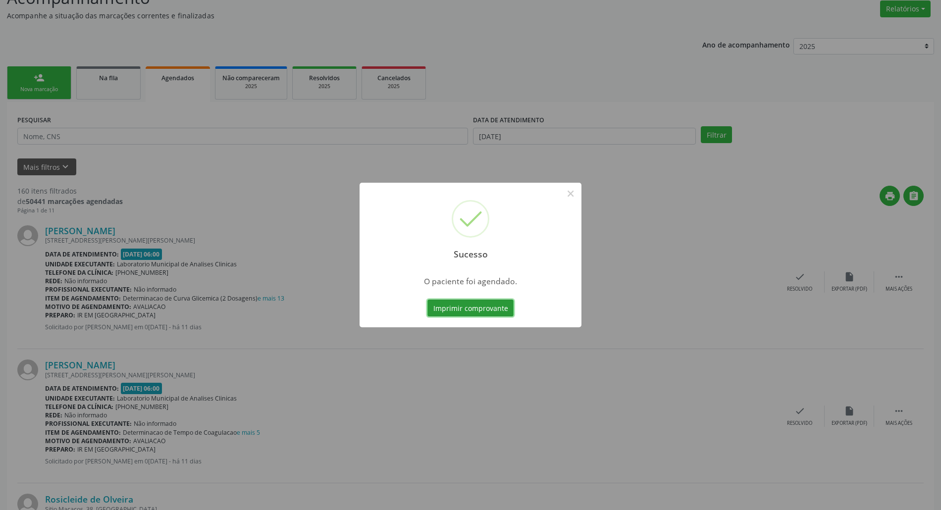
scroll to position [0, 0]
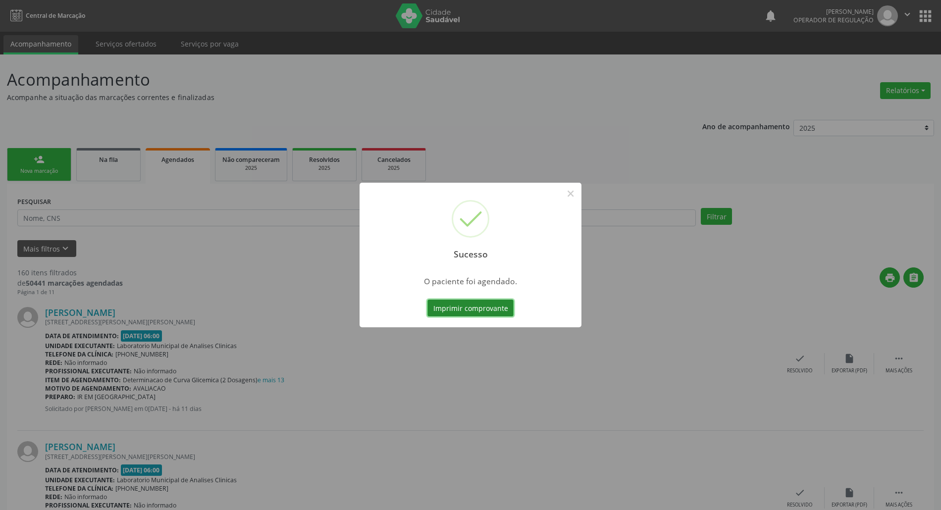
click at [464, 304] on button "Imprimir comprovante" at bounding box center [470, 308] width 86 height 17
